Goal: Navigation & Orientation: Find specific page/section

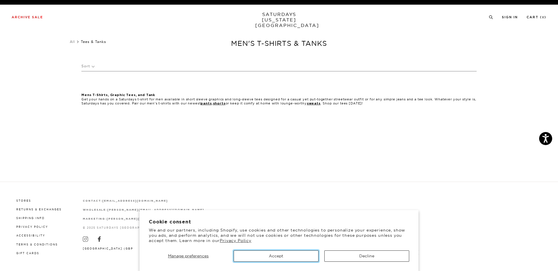
click at [279, 256] on button "Accept" at bounding box center [276, 256] width 85 height 11
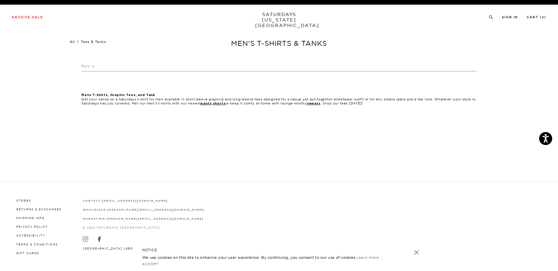
click at [74, 42] on link "All" at bounding box center [72, 42] width 5 height 4
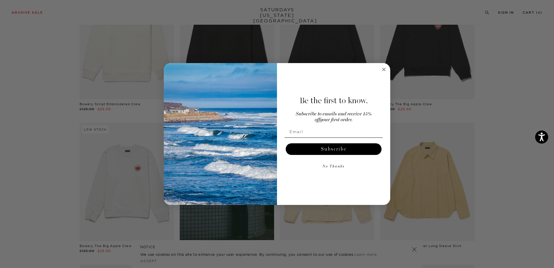
scroll to position [665, 0]
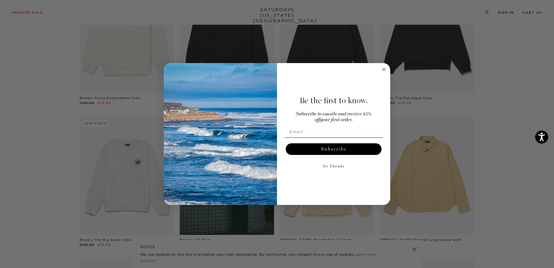
click at [384, 70] on circle "Close dialog" at bounding box center [384, 69] width 7 height 7
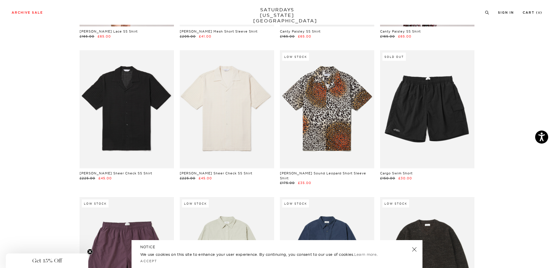
scroll to position [1879, 0]
